Goal: Task Accomplishment & Management: Manage account settings

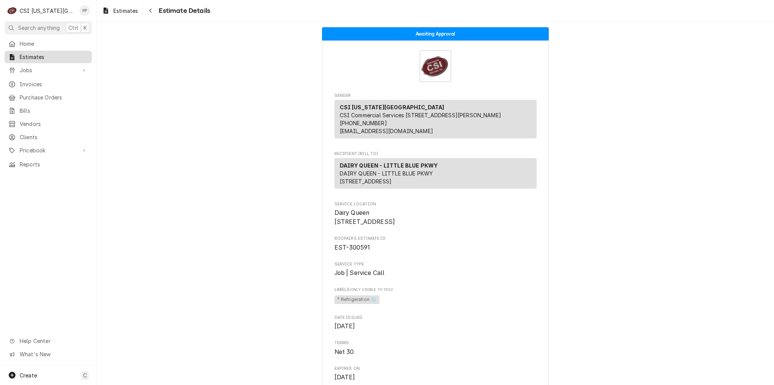
click at [45, 57] on span "Estimates" at bounding box center [54, 57] width 68 height 8
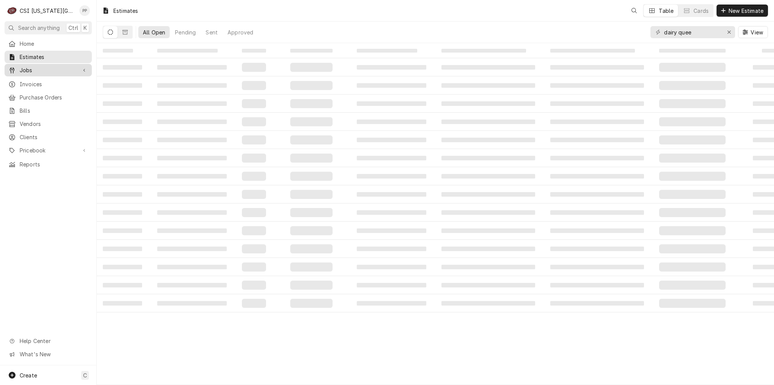
click at [38, 71] on span "Jobs" at bounding box center [48, 70] width 57 height 8
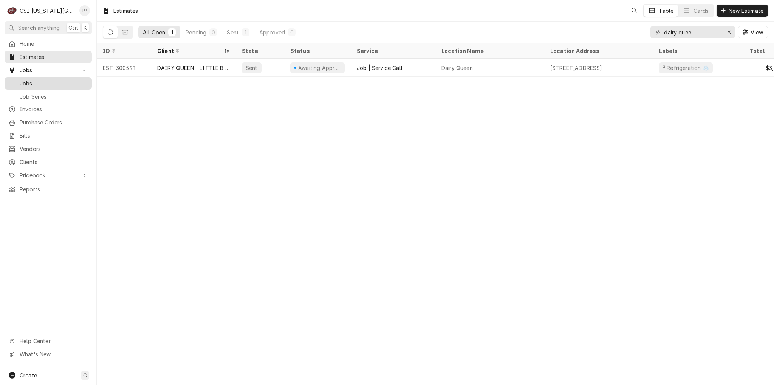
click at [39, 84] on span "Jobs" at bounding box center [54, 83] width 68 height 8
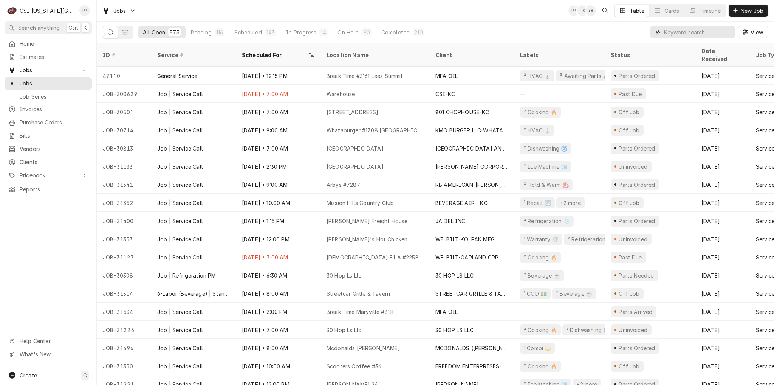
click at [670, 33] on input "Dynamic Content Wrapper" at bounding box center [697, 32] width 67 height 12
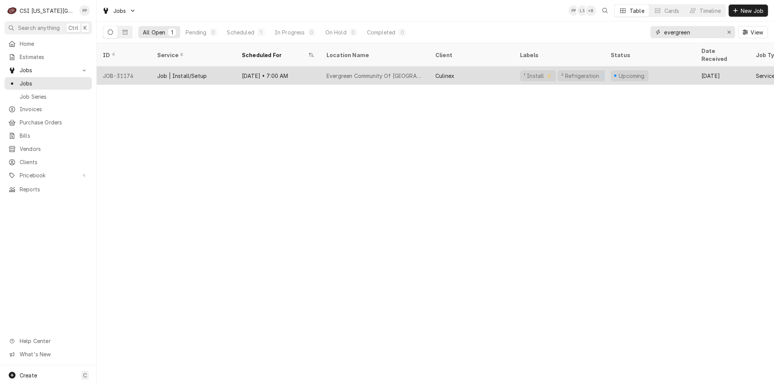
type input "evergreen"
click at [343, 72] on div "Evergreen Community Of Johnson County" at bounding box center [374, 76] width 97 height 8
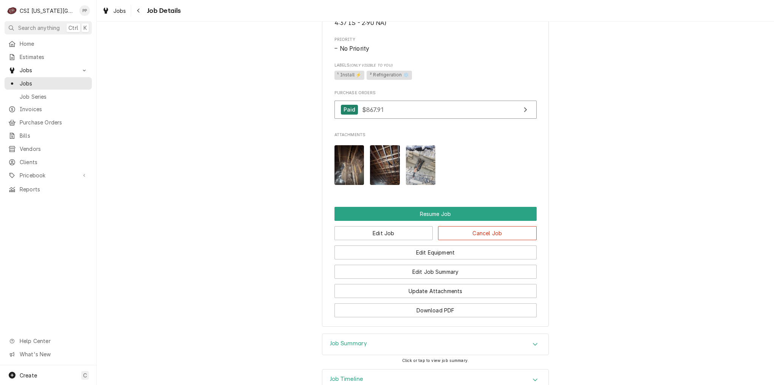
scroll to position [900, 0]
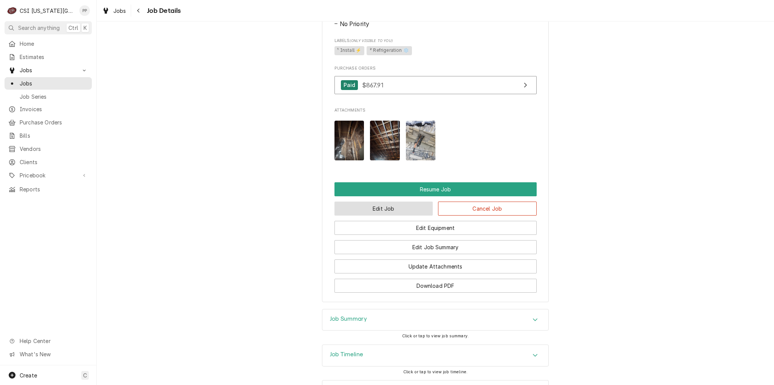
click at [392, 215] on button "Edit Job" at bounding box center [383, 208] width 99 height 14
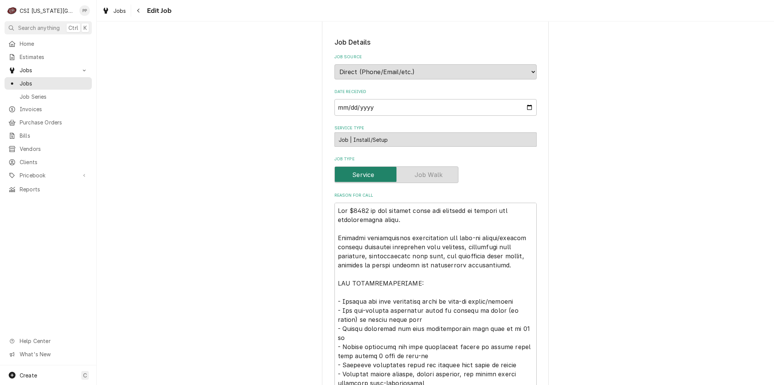
scroll to position [113, 0]
click at [335, 205] on textarea "Reason For Call" at bounding box center [435, 363] width 202 height 324
type textarea "x"
type textarea "Add $1300 to the project labor for overtime to install the refrigeration lines.…"
type textarea "x"
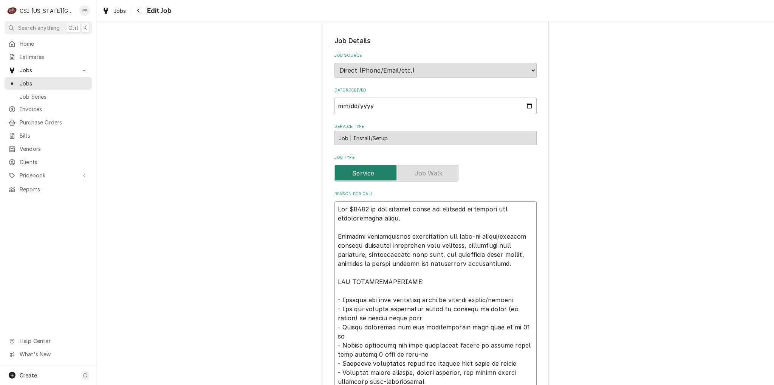
type textarea "Add $1300 to the project labor for overtime to install the refrigeration lines.…"
type textarea "x"
type textarea "P Add $1300 to the project labor for overtime to install the refrigeration line…"
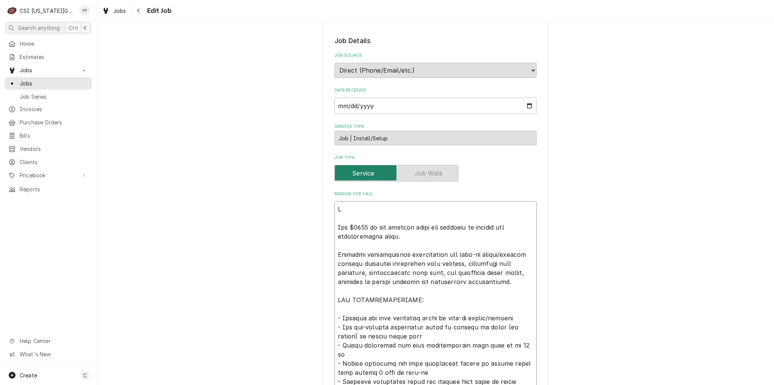
type textarea "x"
type textarea "PO Add $1300 to the project labor for overtime to install the refrigeration lin…"
type textarea "x"
type textarea "PO Add $1300 to the project labor for overtime to install the refrigeration lin…"
type textarea "x"
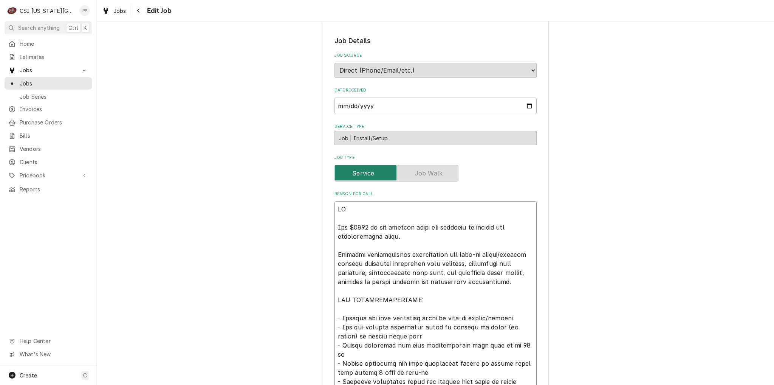
type textarea "PO P Add $1300 to the project labor for overtime to install the refrigeration l…"
type textarea "x"
type textarea "PO PO Add $1300 to the project labor for overtime to install the refrigeration …"
type textarea "x"
type textarea "PO PO1 Add $1300 to the project labor for overtime to install the refrigeration…"
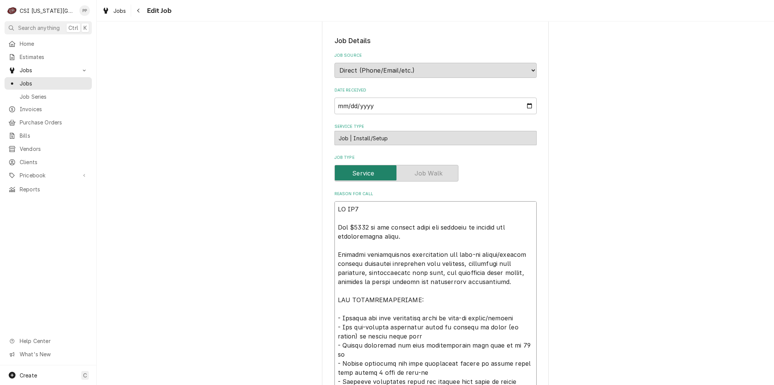
type textarea "x"
type textarea "PO PO1- Add $1300 to the project labor for overtime to install the refrigeratio…"
type textarea "x"
type textarea "PO PO1-2 Add $1300 to the project labor for overtime to install the refrigerati…"
type textarea "x"
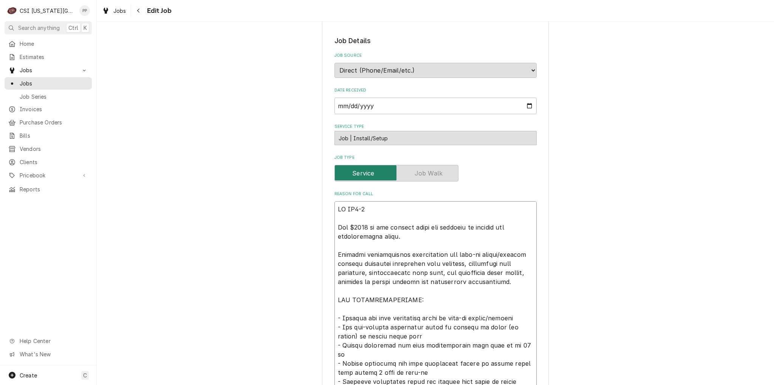
type textarea "PO PO1-24 Add $1300 to the project labor for overtime to install the refrigerat…"
type textarea "x"
type textarea "PO PO1-247 Add $1300 to the project labor for overtime to install the refrigera…"
type textarea "x"
type textarea "PO PO1-2471 Add $1300 to the project labor for overtime to install the refriger…"
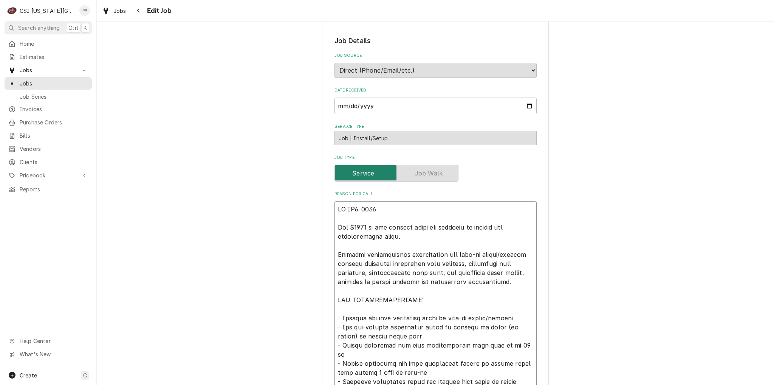
type textarea "x"
click at [405, 219] on textarea "Reason For Call" at bounding box center [435, 372] width 202 height 342
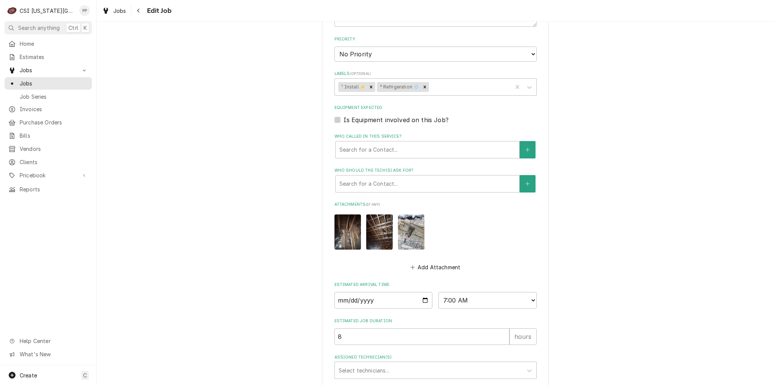
scroll to position [721, 0]
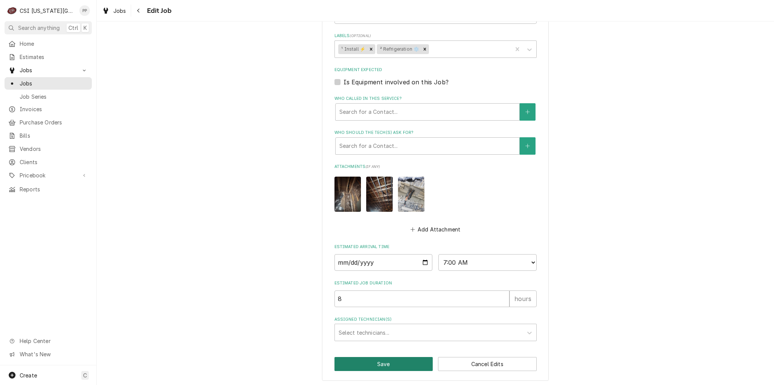
type textarea "PO PO1-2471 Add $1300 to the project labor for overtime to install the refriger…"
click at [379, 360] on button "Save" at bounding box center [383, 364] width 99 height 14
type textarea "x"
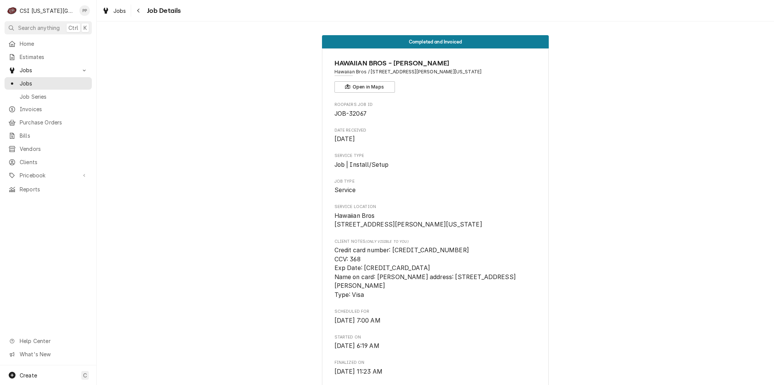
drag, startPoint x: 119, startPoint y: 11, endPoint x: 126, endPoint y: 25, distance: 16.0
click at [119, 11] on span "Jobs" at bounding box center [119, 11] width 13 height 8
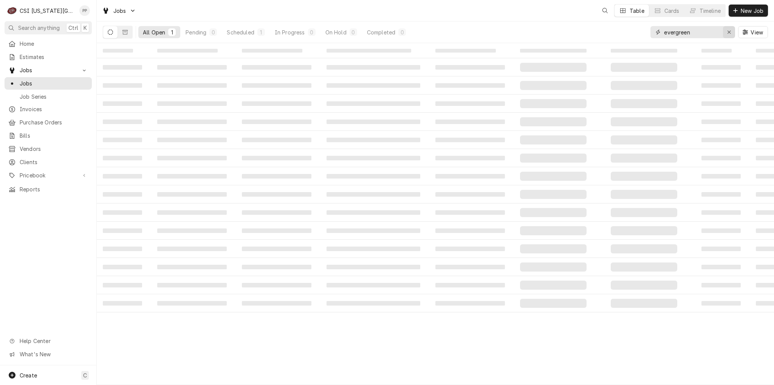
click at [729, 32] on icon "Erase input" at bounding box center [728, 32] width 3 height 3
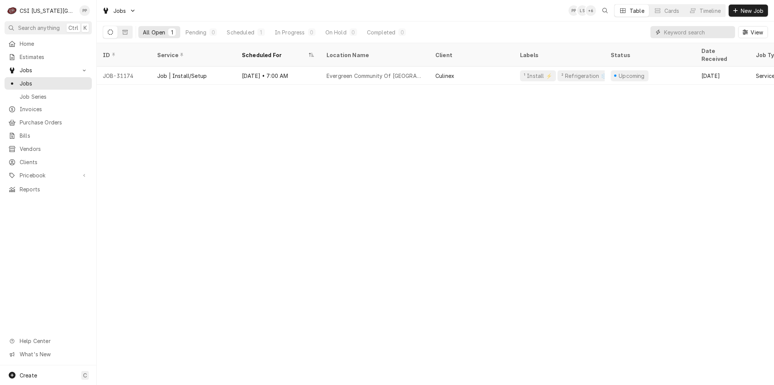
click at [718, 31] on input "Dynamic Content Wrapper" at bounding box center [699, 32] width 71 height 12
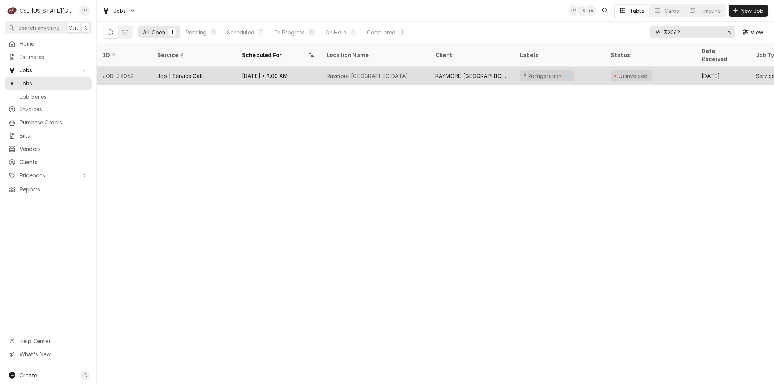
type input "32062"
click at [184, 66] on div "Job | Service Call" at bounding box center [193, 75] width 85 height 18
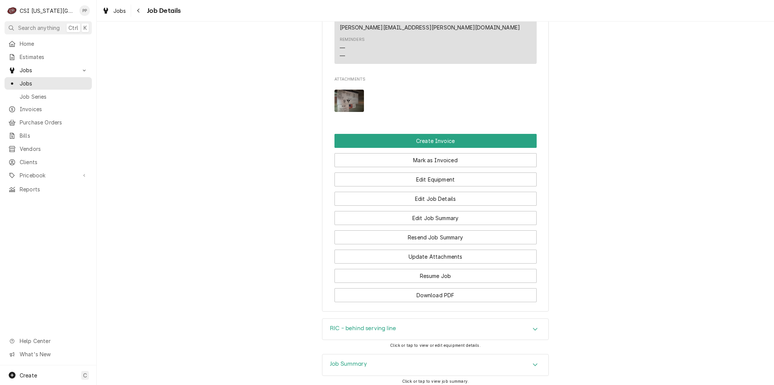
scroll to position [793, 0]
click at [429, 353] on div "Job Summary" at bounding box center [435, 363] width 226 height 21
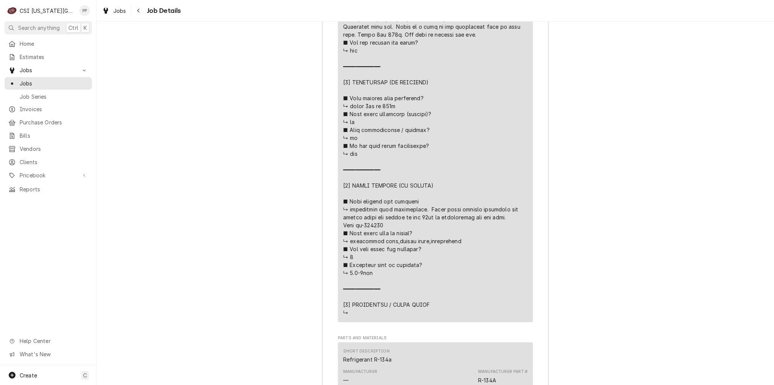
scroll to position [1775, 0]
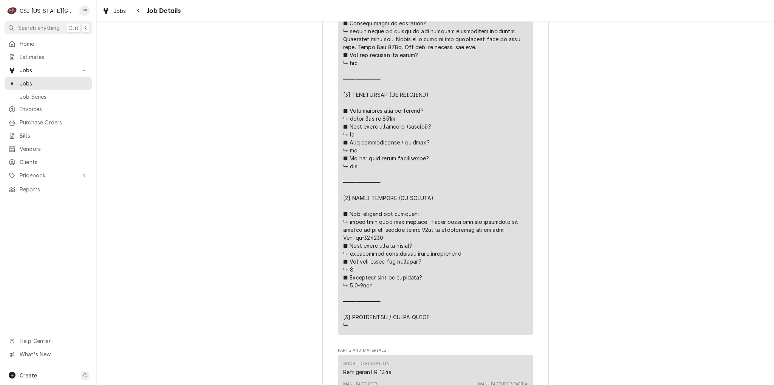
drag, startPoint x: 382, startPoint y: 170, endPoint x: 360, endPoint y: 173, distance: 21.6
click at [360, 173] on div "Line Item" at bounding box center [435, 35] width 184 height 587
copy div "⚠️ LORE IPSUMDOLORSI ⚠️ ✪ Ametcons adi elitsedd eiusmodt ✪ Incidid utlabore etd…"
click at [426, 177] on div "Line Item" at bounding box center [435, 35] width 184 height 587
